Goal: Task Accomplishment & Management: Manage account settings

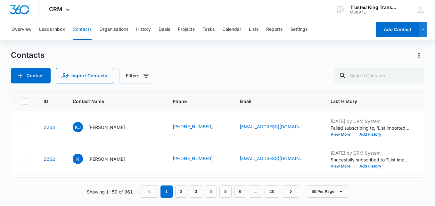
click at [269, 43] on div "Overview Leads Inbox Contacts Organizations History Deals Projects Tasks Calend…" at bounding box center [217, 112] width 435 height 186
drag, startPoint x: 239, startPoint y: 56, endPoint x: 224, endPoint y: 74, distance: 23.5
click at [239, 56] on div "Contacts" at bounding box center [217, 55] width 413 height 10
click at [251, 61] on div "Contacts Contact Import Contacts Filters" at bounding box center [217, 66] width 413 height 33
click at [257, 70] on div "Contact Import Contacts Filters" at bounding box center [217, 75] width 413 height 15
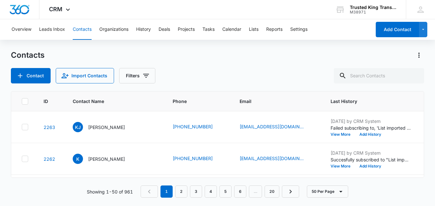
click at [220, 82] on div "Contact Import Contacts Filters" at bounding box center [217, 75] width 413 height 15
click at [407, 10] on div "TD Tameeka Donald trustedkingtransportation@gmail.com My Profile Notifications …" at bounding box center [420, 9] width 29 height 19
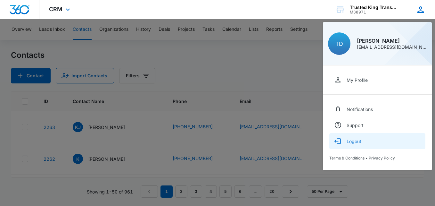
click at [358, 144] on button "Logout" at bounding box center [377, 141] width 96 height 16
